Goal: Transaction & Acquisition: Purchase product/service

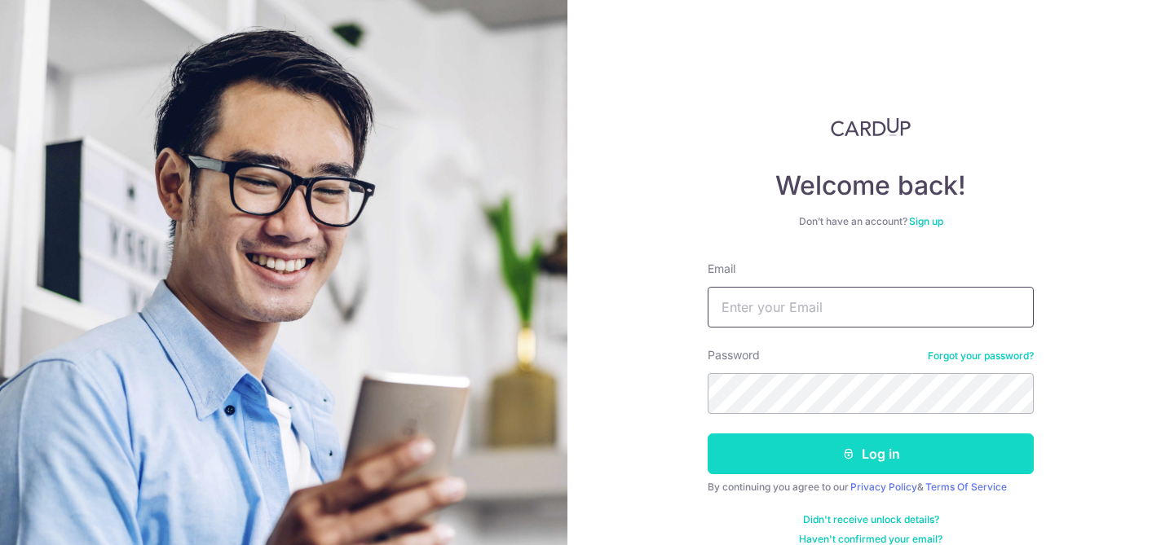
type input "[EMAIL_ADDRESS][DOMAIN_NAME]"
click at [739, 444] on button "Log in" at bounding box center [871, 454] width 326 height 41
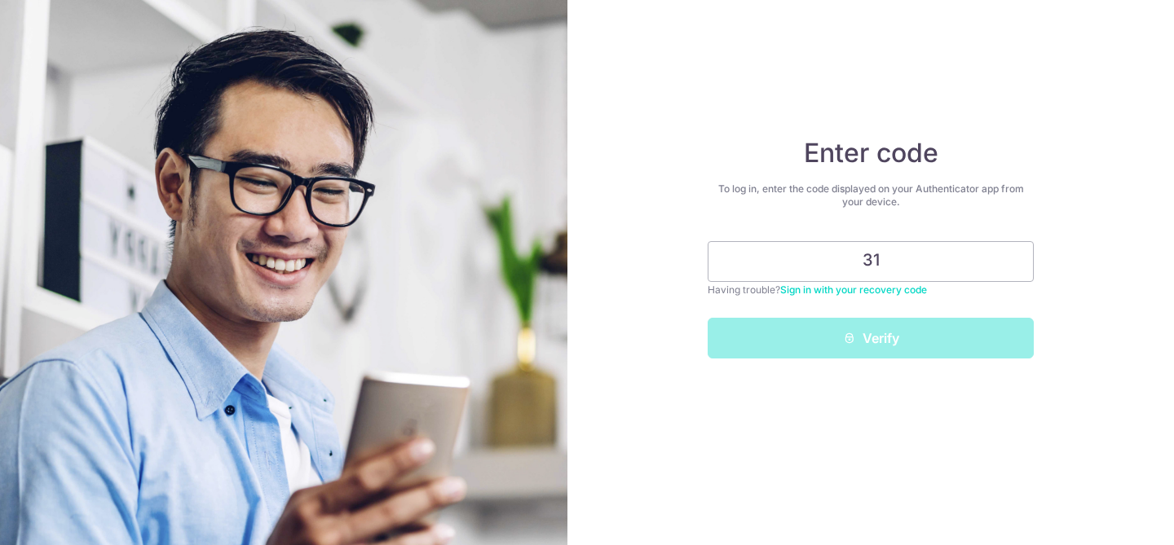
type input "3"
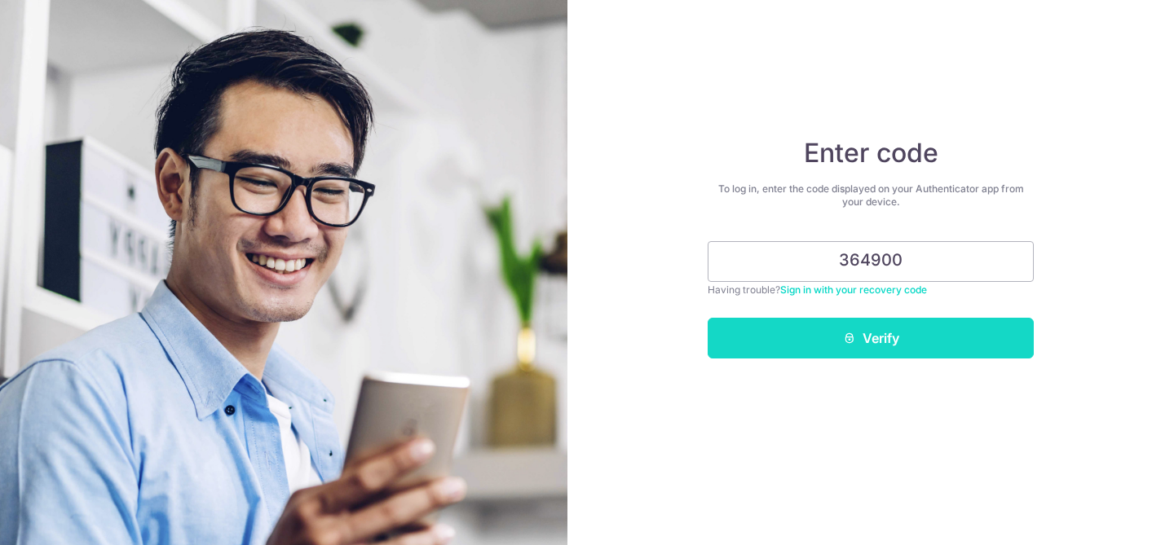
type input "364900"
click at [932, 350] on button "Verify" at bounding box center [871, 338] width 326 height 41
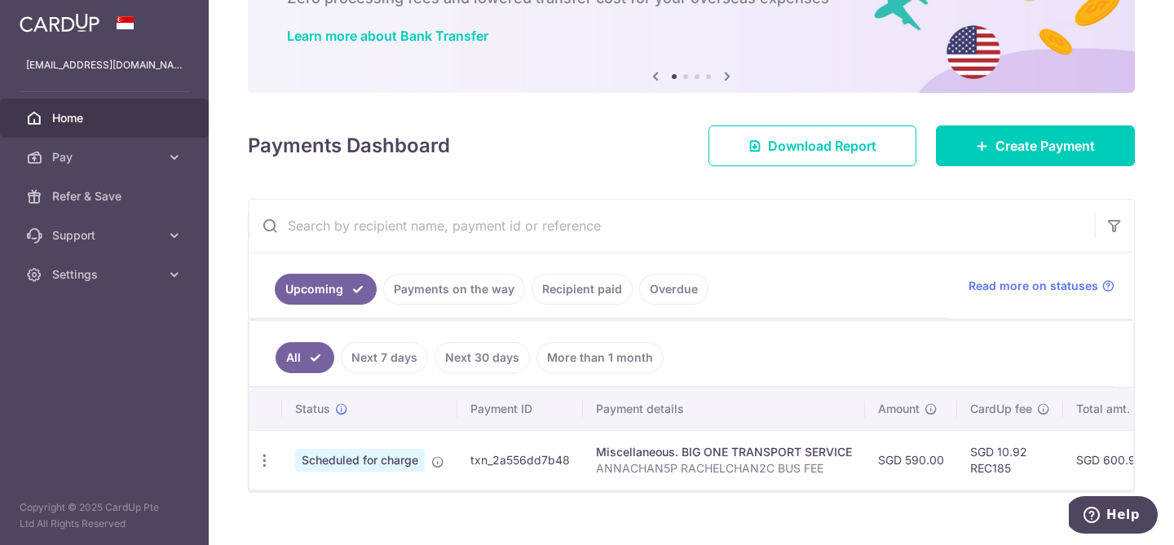
scroll to position [140, 0]
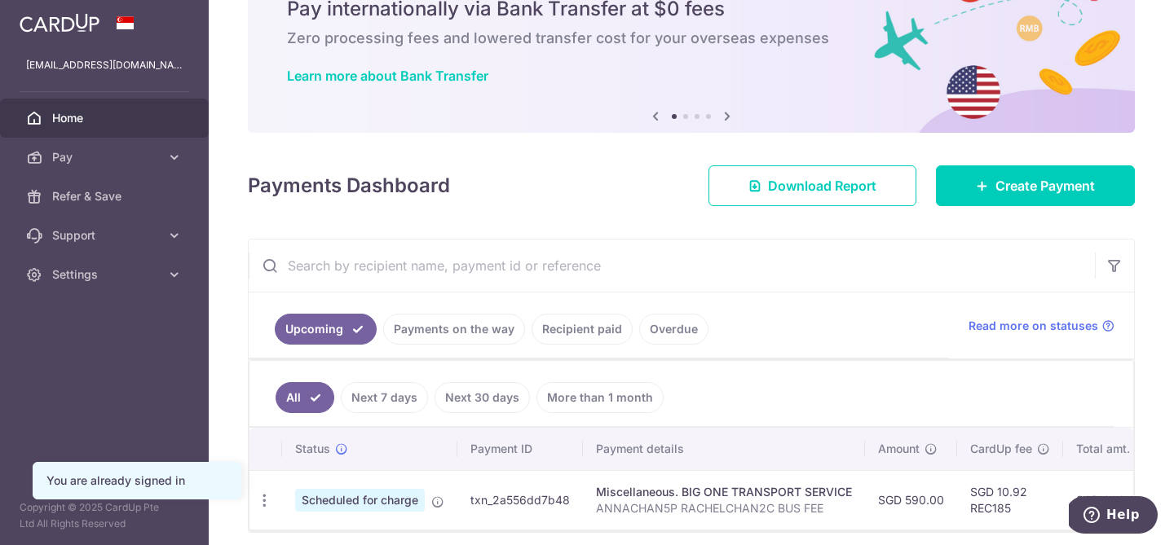
scroll to position [81, 0]
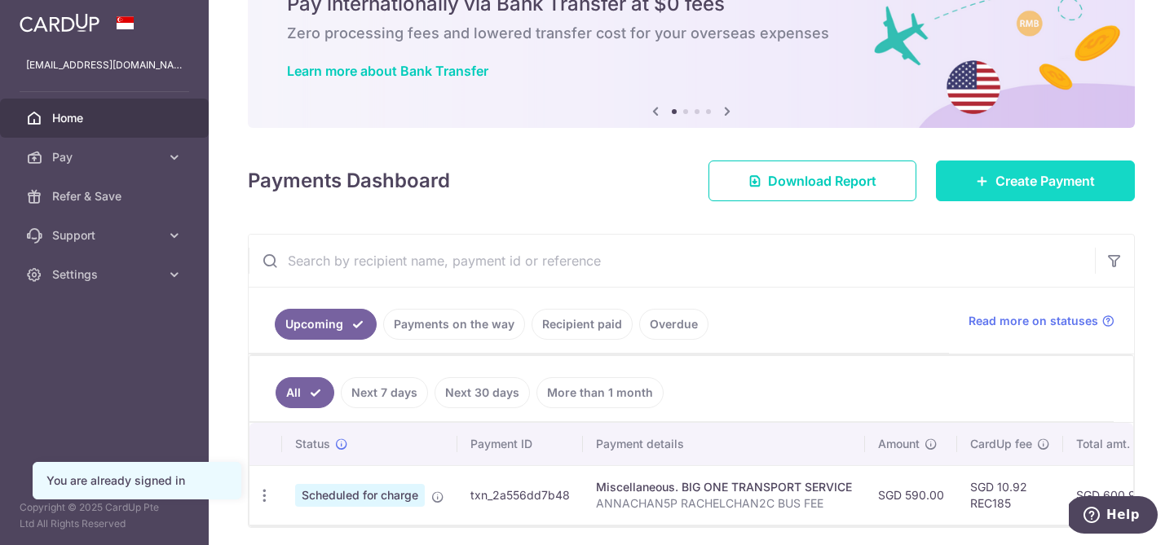
click at [1042, 169] on link "Create Payment" at bounding box center [1035, 181] width 199 height 41
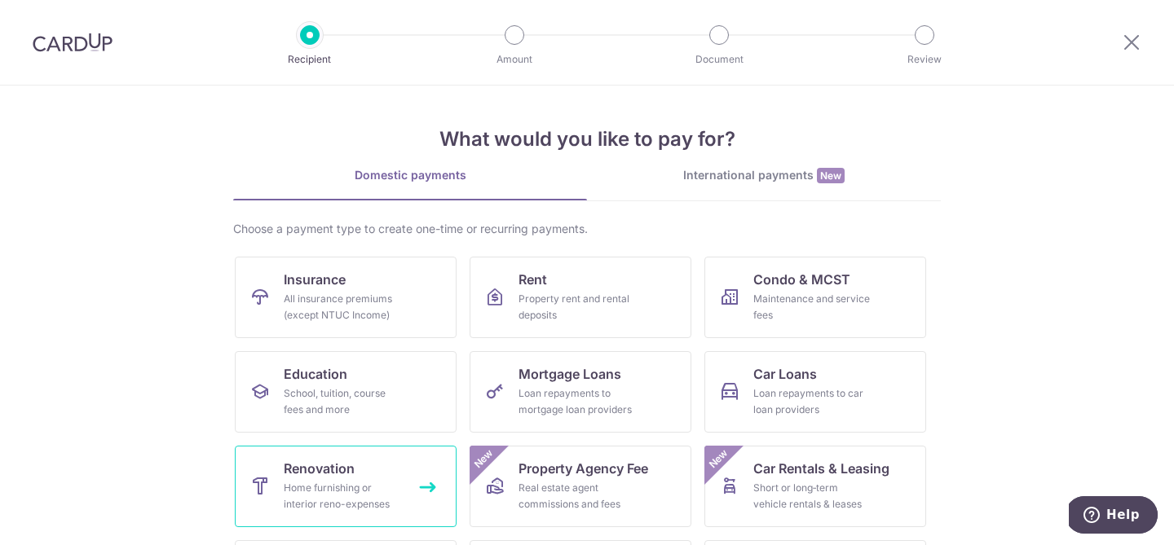
click at [368, 456] on link "Renovation Home furnishing or interior reno-expenses" at bounding box center [346, 487] width 222 height 82
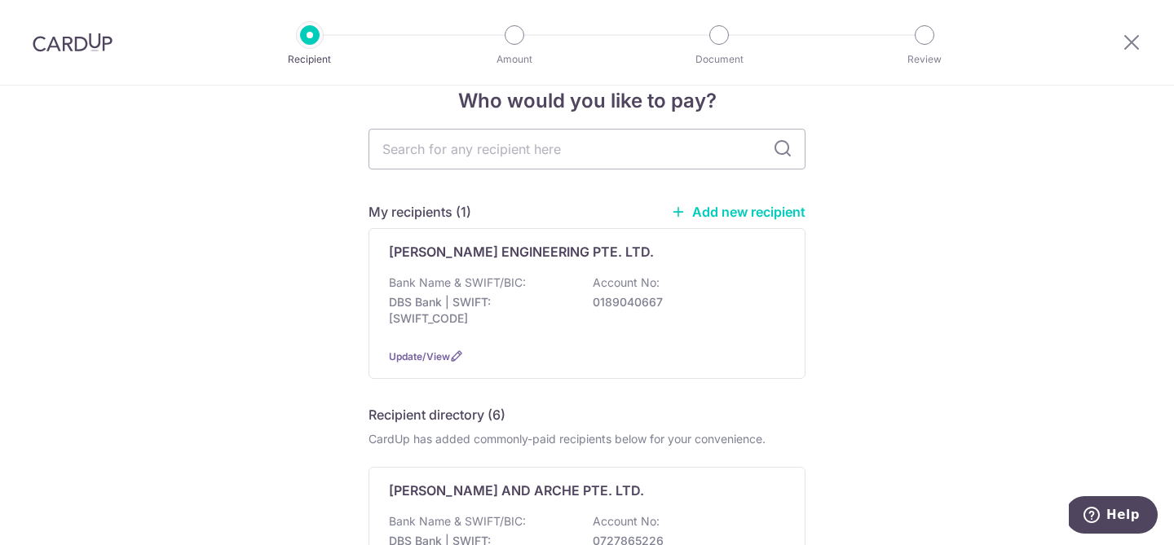
scroll to position [42, 0]
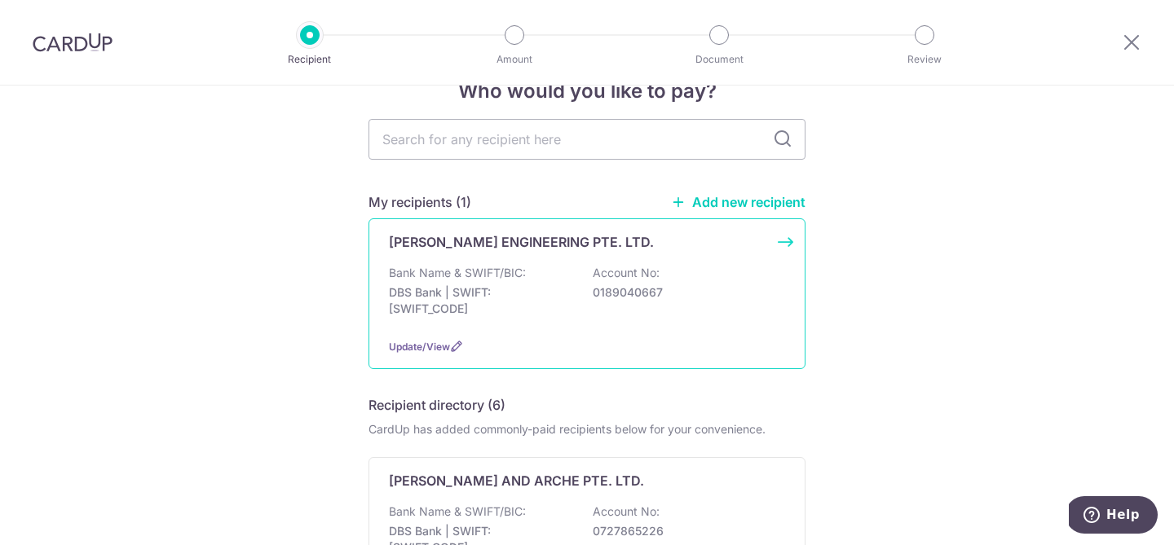
click at [742, 323] on div "Bank Name & SWIFT/BIC: DBS Bank | SWIFT: DBSSSGSGXXX Account No: 0189040667" at bounding box center [587, 295] width 396 height 60
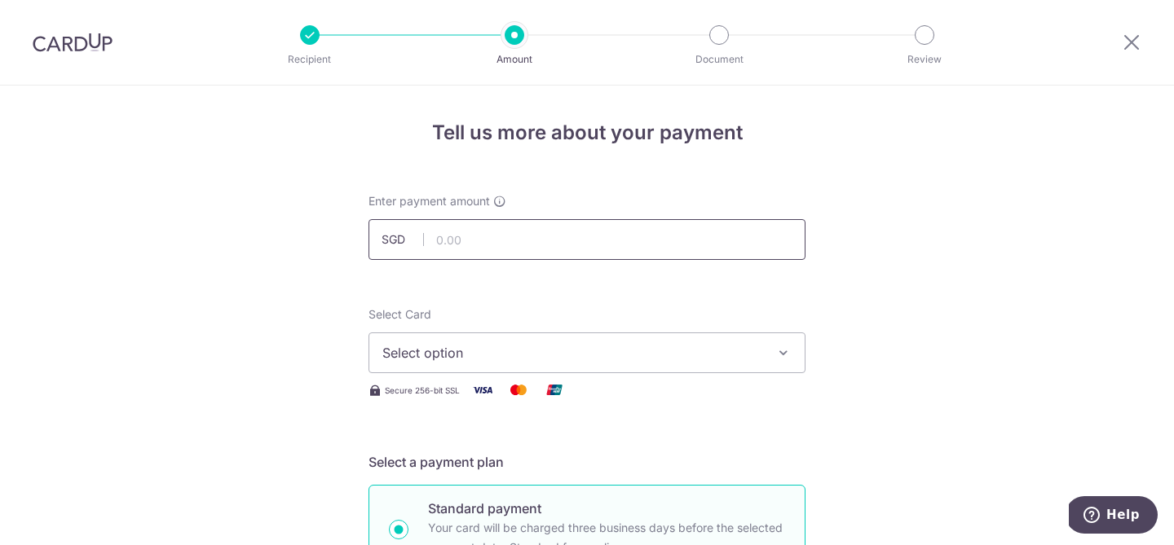
click at [631, 237] on input "text" at bounding box center [586, 239] width 437 height 41
click at [644, 250] on input "text" at bounding box center [586, 239] width 437 height 41
type input "1,975.00"
click at [474, 359] on span "Select option" at bounding box center [572, 353] width 380 height 20
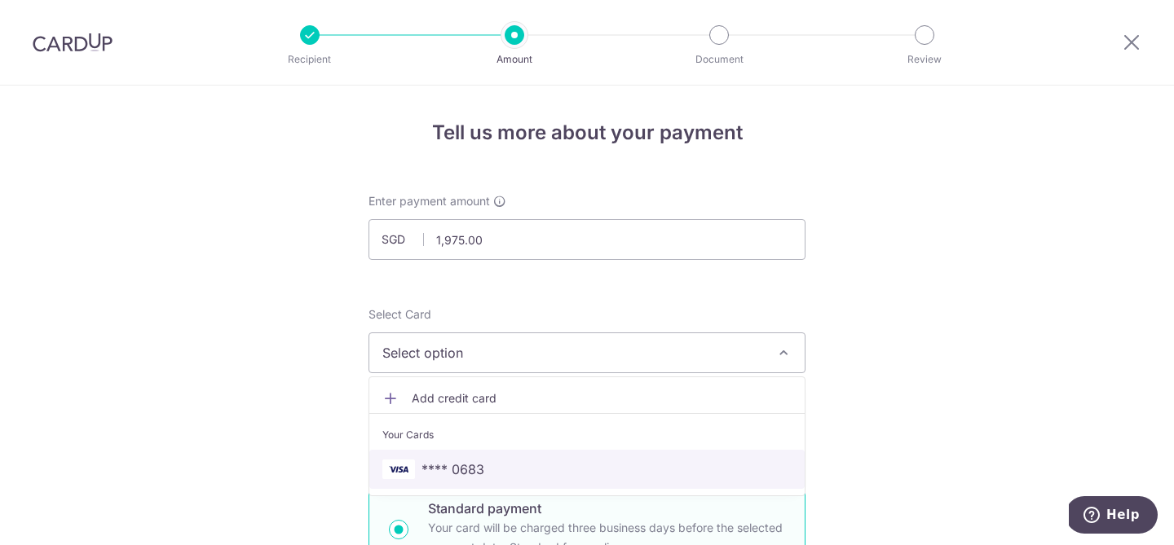
click at [481, 473] on span "**** 0683" at bounding box center [452, 470] width 63 height 20
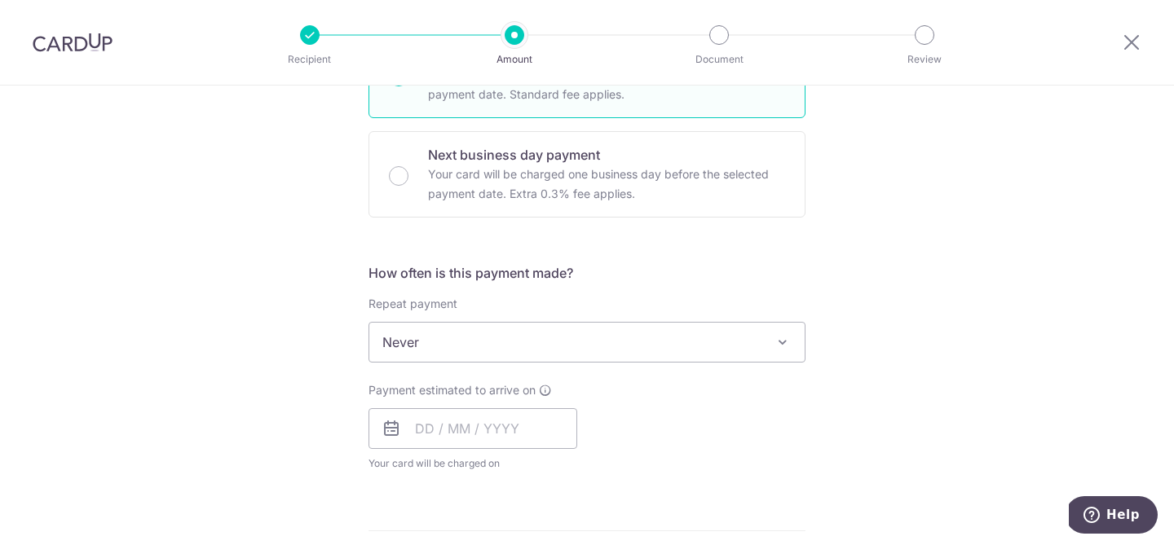
scroll to position [480, 0]
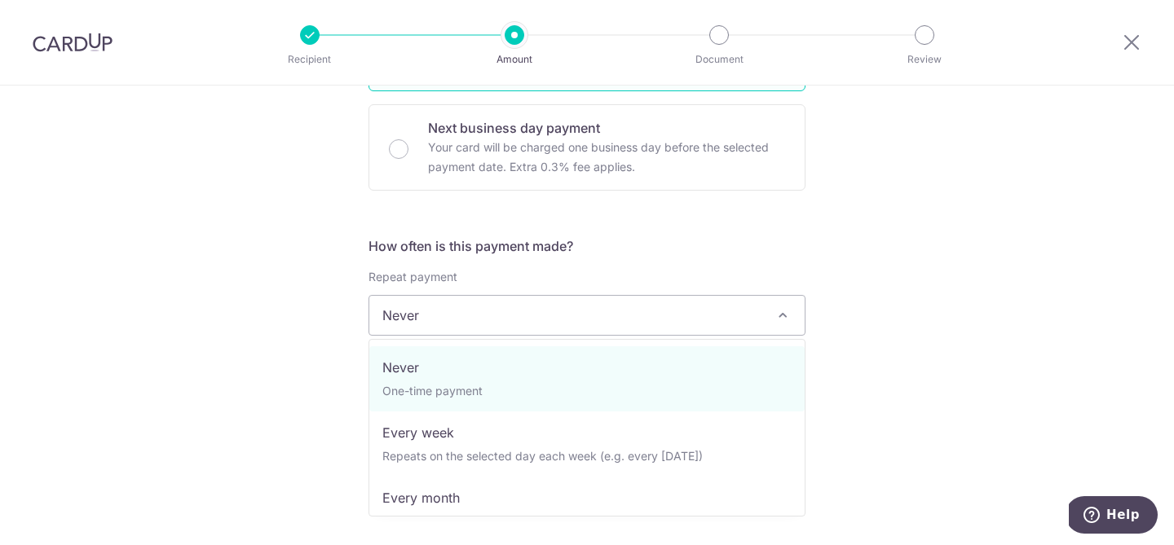
click at [454, 320] on span "Never" at bounding box center [586, 315] width 435 height 39
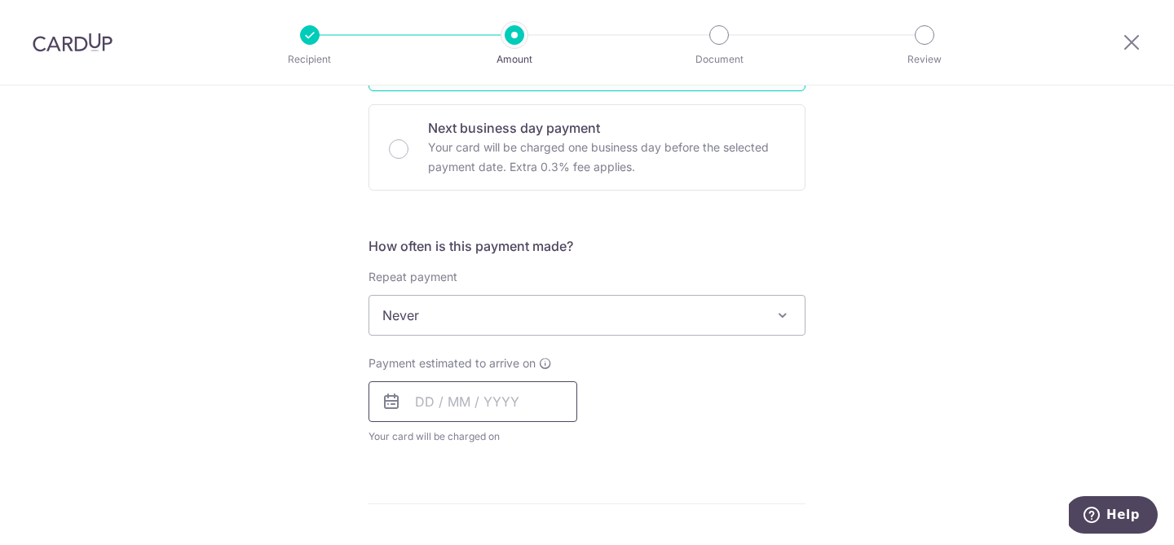
click at [426, 399] on input "text" at bounding box center [472, 401] width 209 height 41
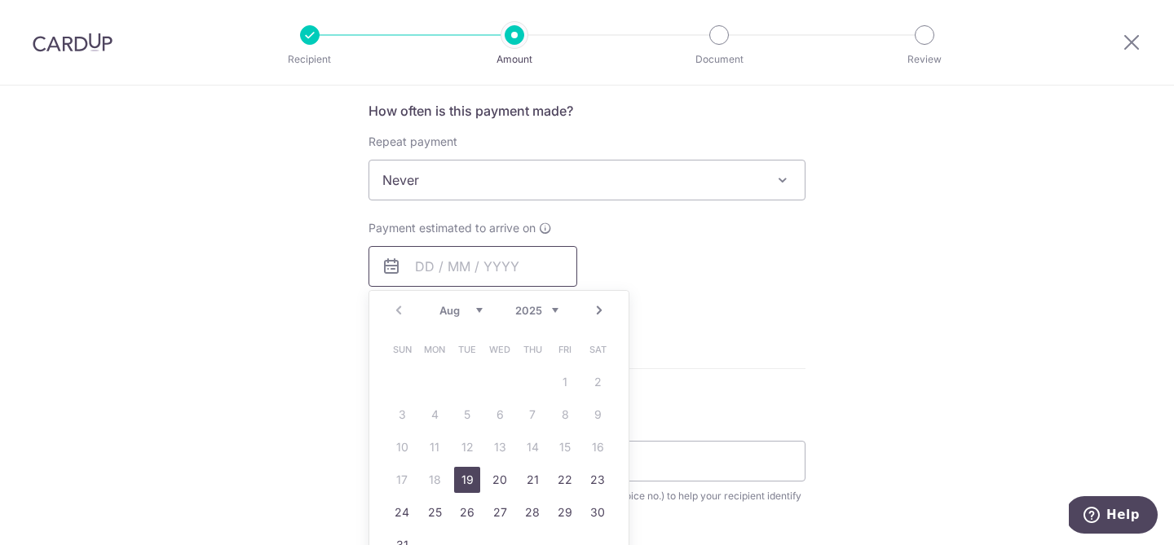
scroll to position [622, 0]
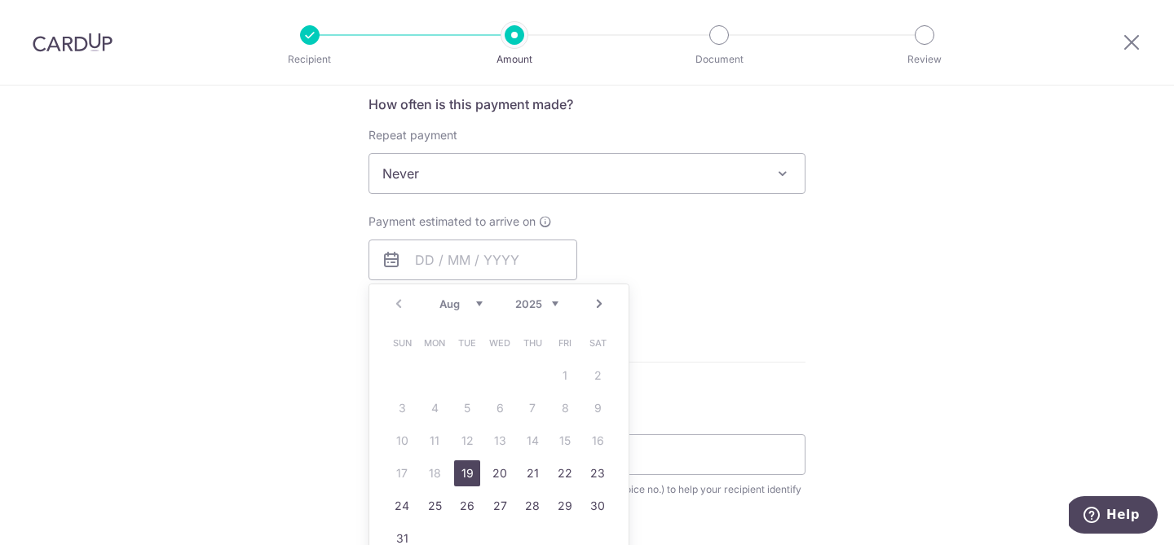
click at [469, 474] on link "19" at bounding box center [467, 474] width 26 height 26
type input "19/08/2025"
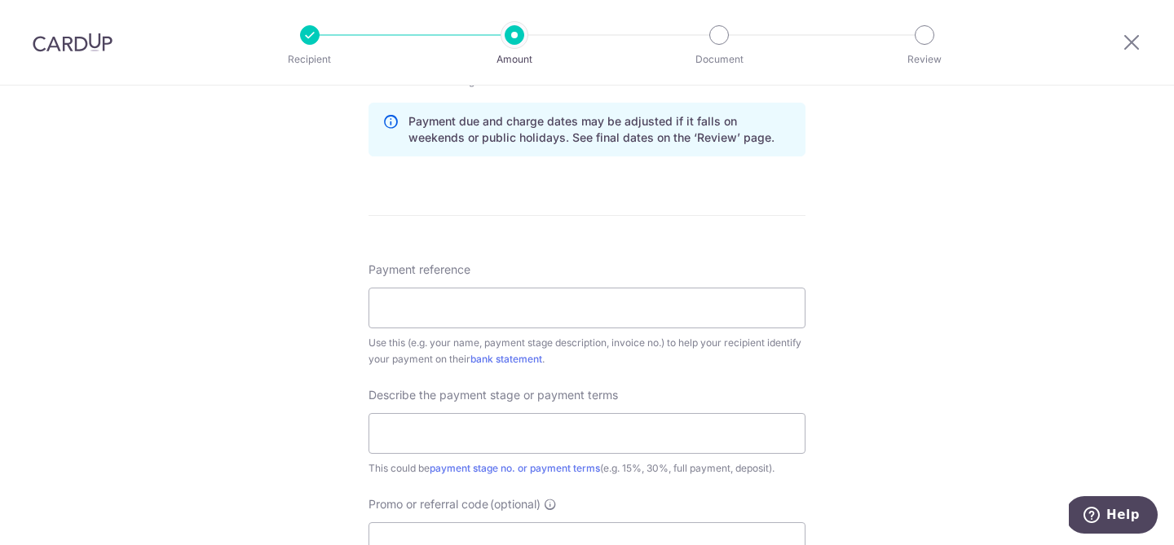
scroll to position [836, 0]
click at [451, 311] on input "Payment reference" at bounding box center [586, 307] width 437 height 41
click at [439, 310] on input "Ref Invp2 20010625 12Aug25" at bounding box center [586, 307] width 437 height 41
click at [522, 308] on input "Ref Invp3 20010625 12Aug25" at bounding box center [586, 307] width 437 height 41
type input "Ref Invp3 20010625 19Aug25"
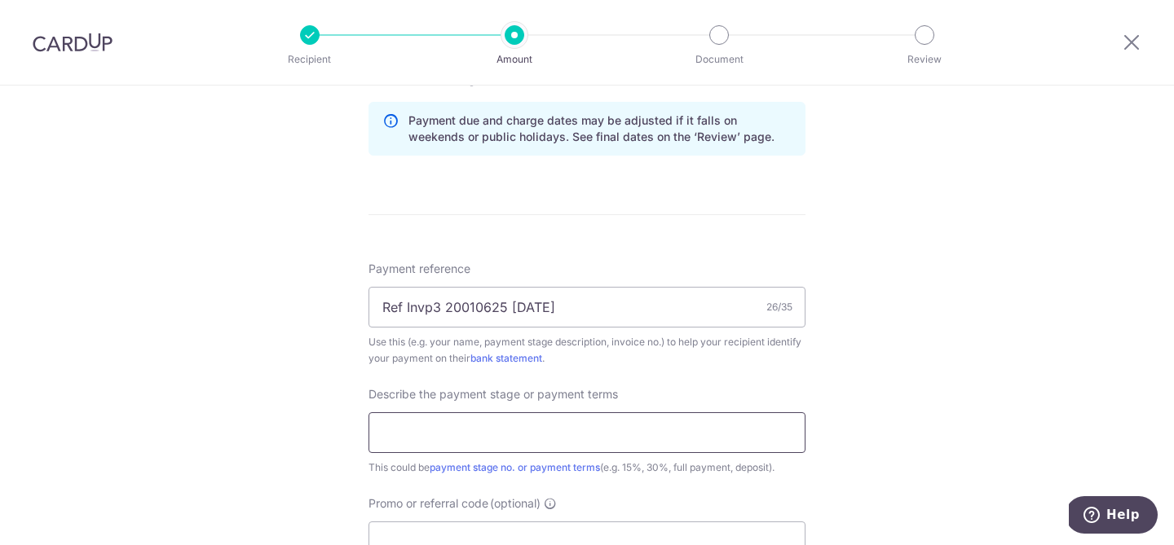
click at [467, 421] on input "text" at bounding box center [586, 432] width 437 height 41
click at [408, 433] on input "Second Payment SGD2620" at bounding box center [586, 432] width 437 height 41
click at [538, 434] on input "Third Payment SGD2620" at bounding box center [586, 432] width 437 height 41
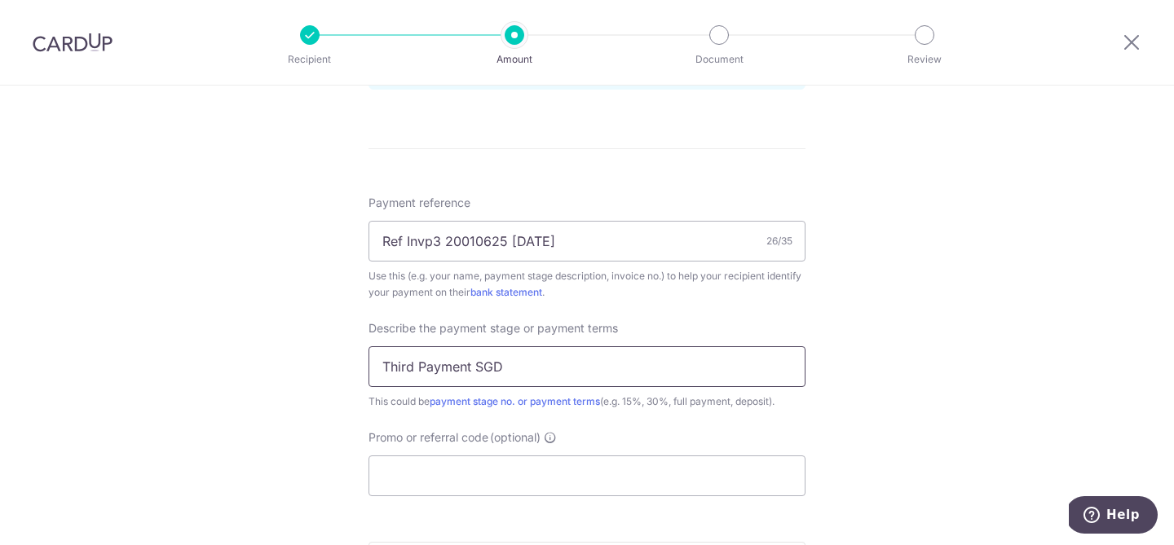
scroll to position [904, 0]
type input "Third Payment SGD1975"
click at [595, 477] on input "Promo or referral code (optional)" at bounding box center [586, 474] width 437 height 41
paste input "RENO25ONE"
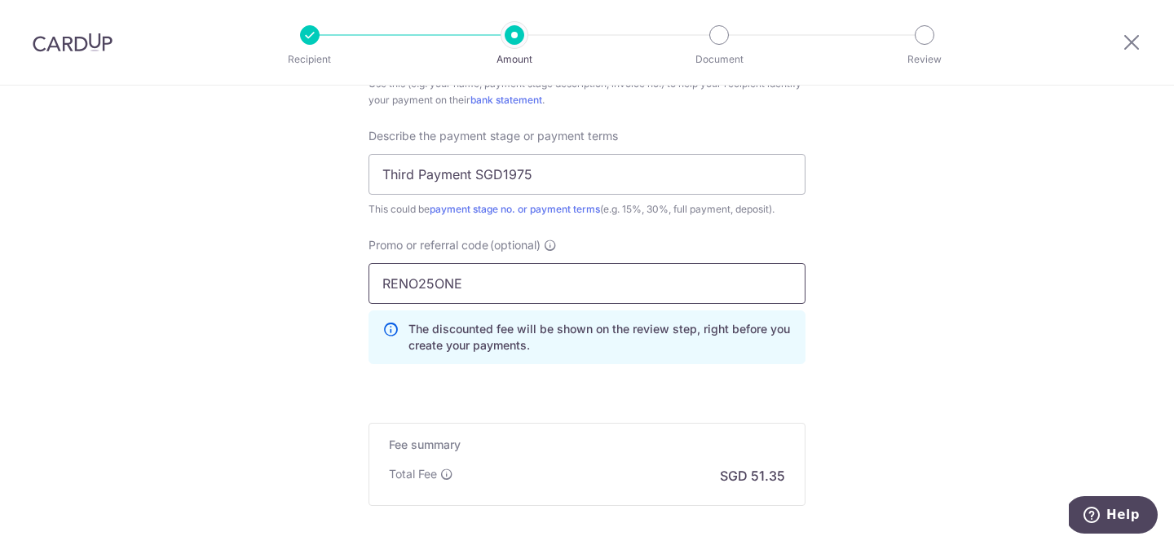
scroll to position [1264, 0]
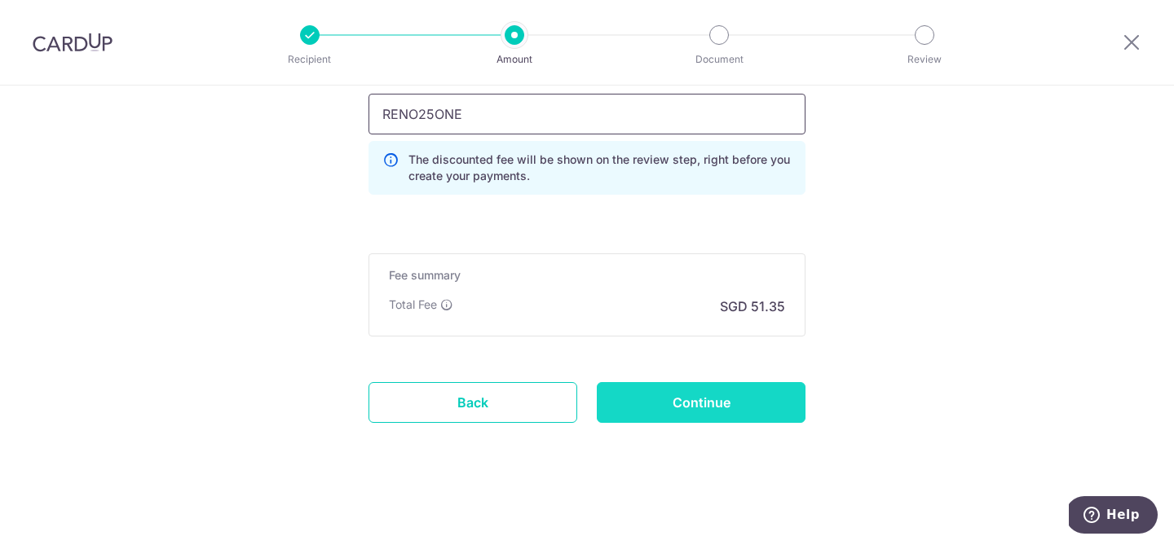
type input "RENO25ONE"
click at [769, 399] on input "Continue" at bounding box center [701, 402] width 209 height 41
type input "Create Schedule"
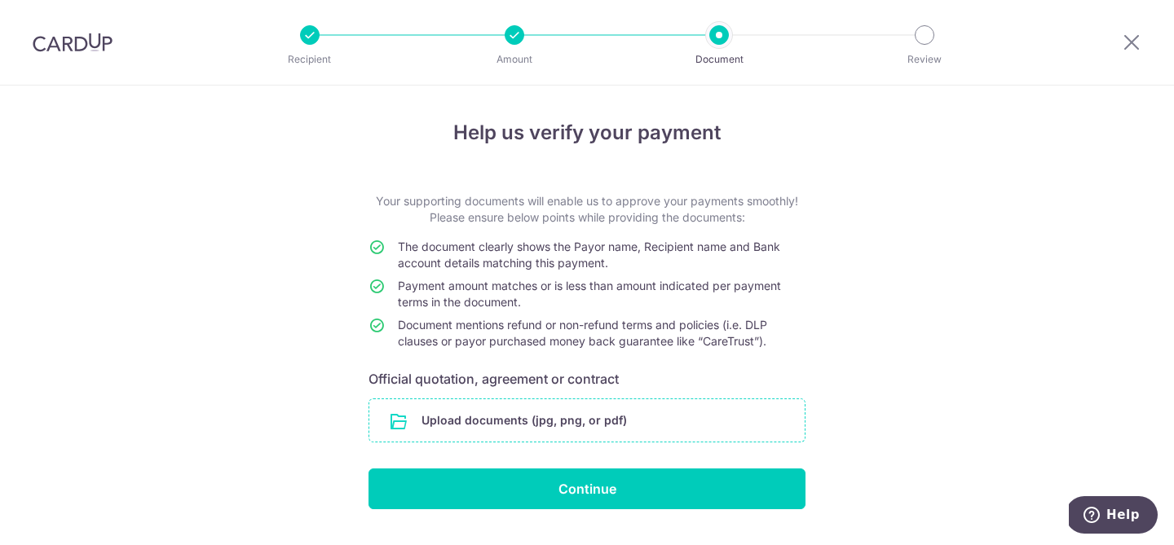
click at [622, 409] on input "file" at bounding box center [586, 420] width 435 height 42
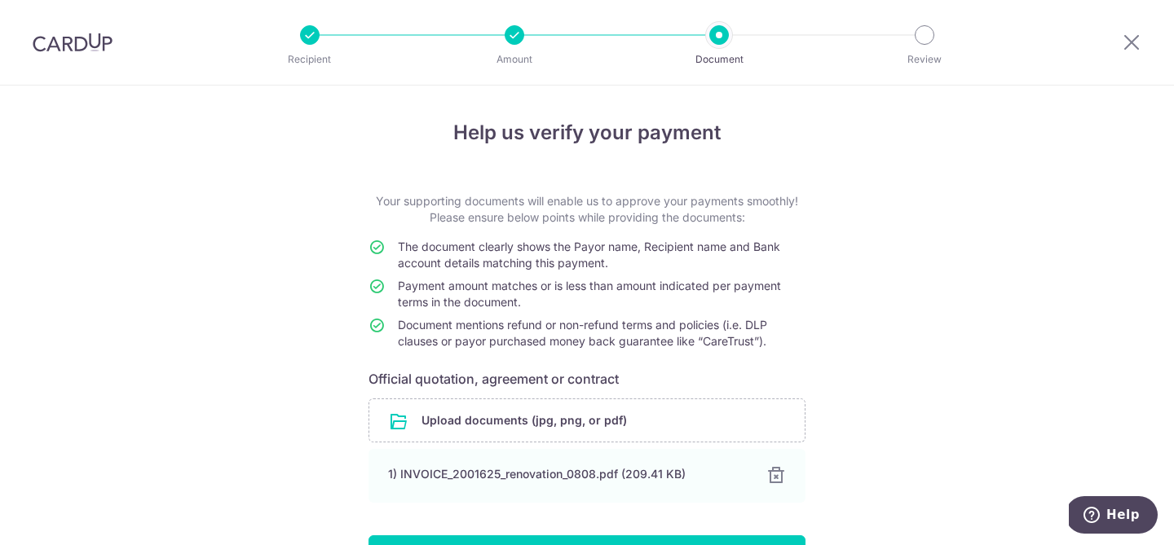
scroll to position [108, 0]
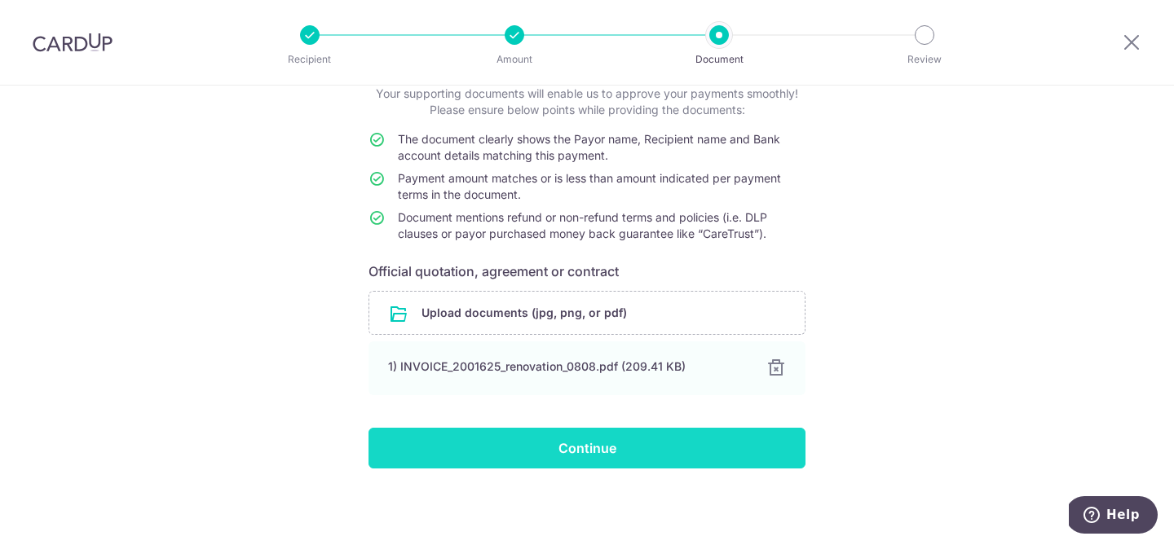
click at [628, 461] on input "Continue" at bounding box center [586, 448] width 437 height 41
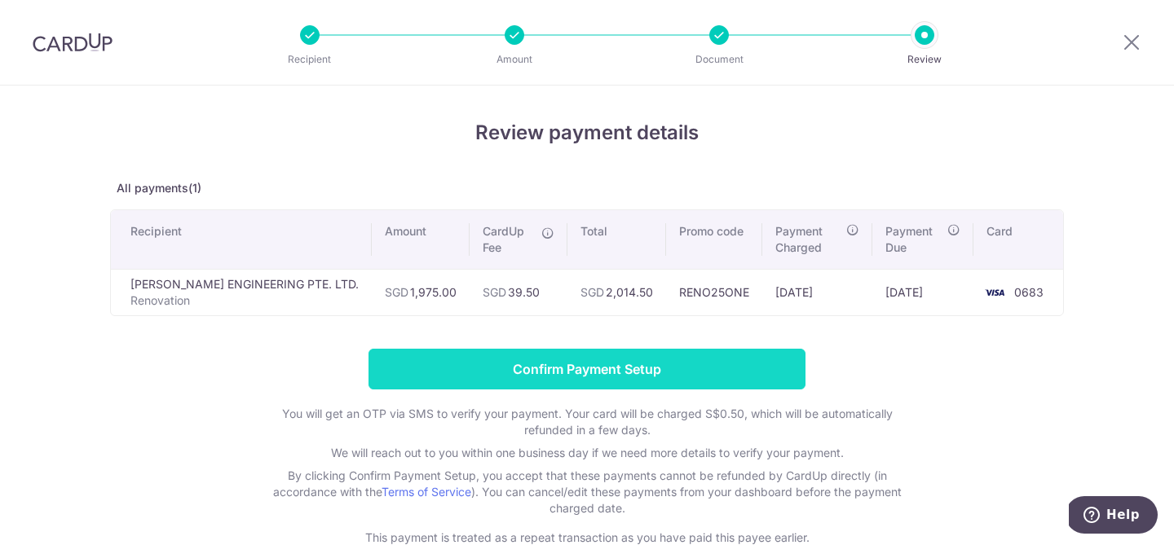
click at [706, 378] on input "Confirm Payment Setup" at bounding box center [586, 369] width 437 height 41
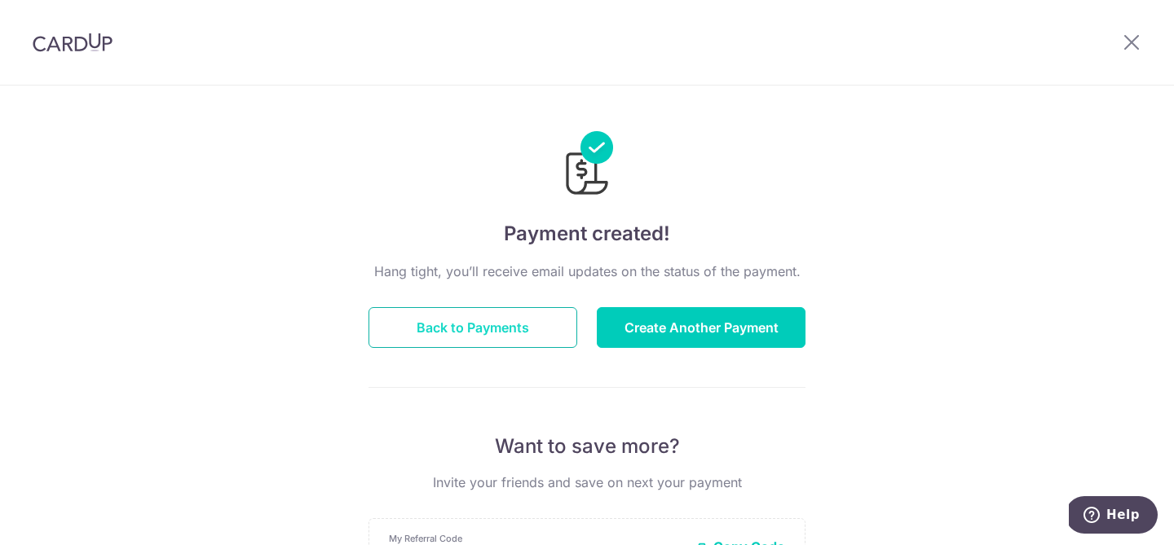
click at [449, 329] on button "Back to Payments" at bounding box center [472, 327] width 209 height 41
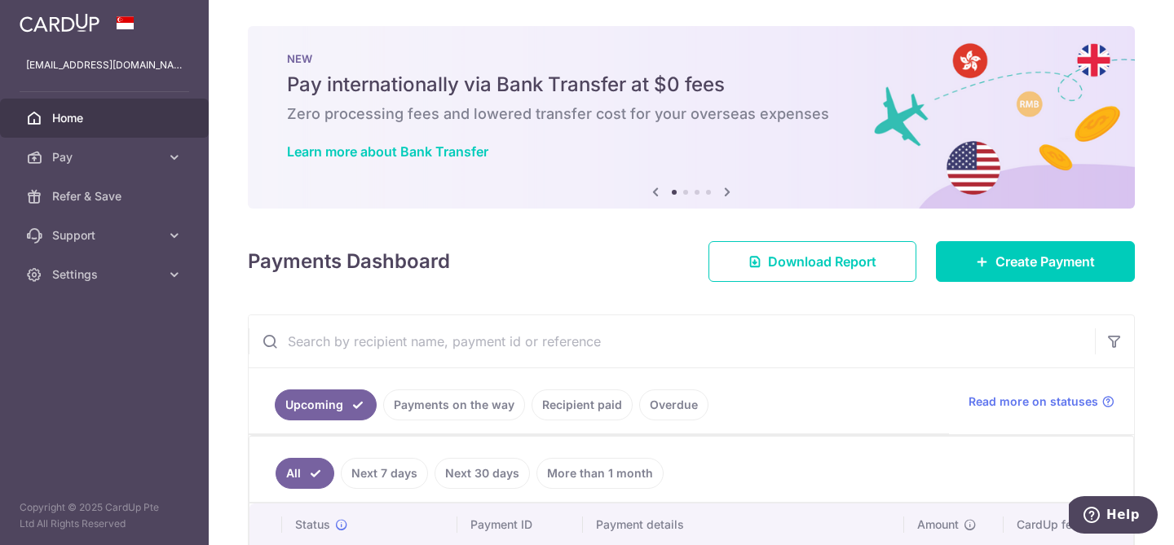
scroll to position [200, 0]
